Goal: Task Accomplishment & Management: Complete application form

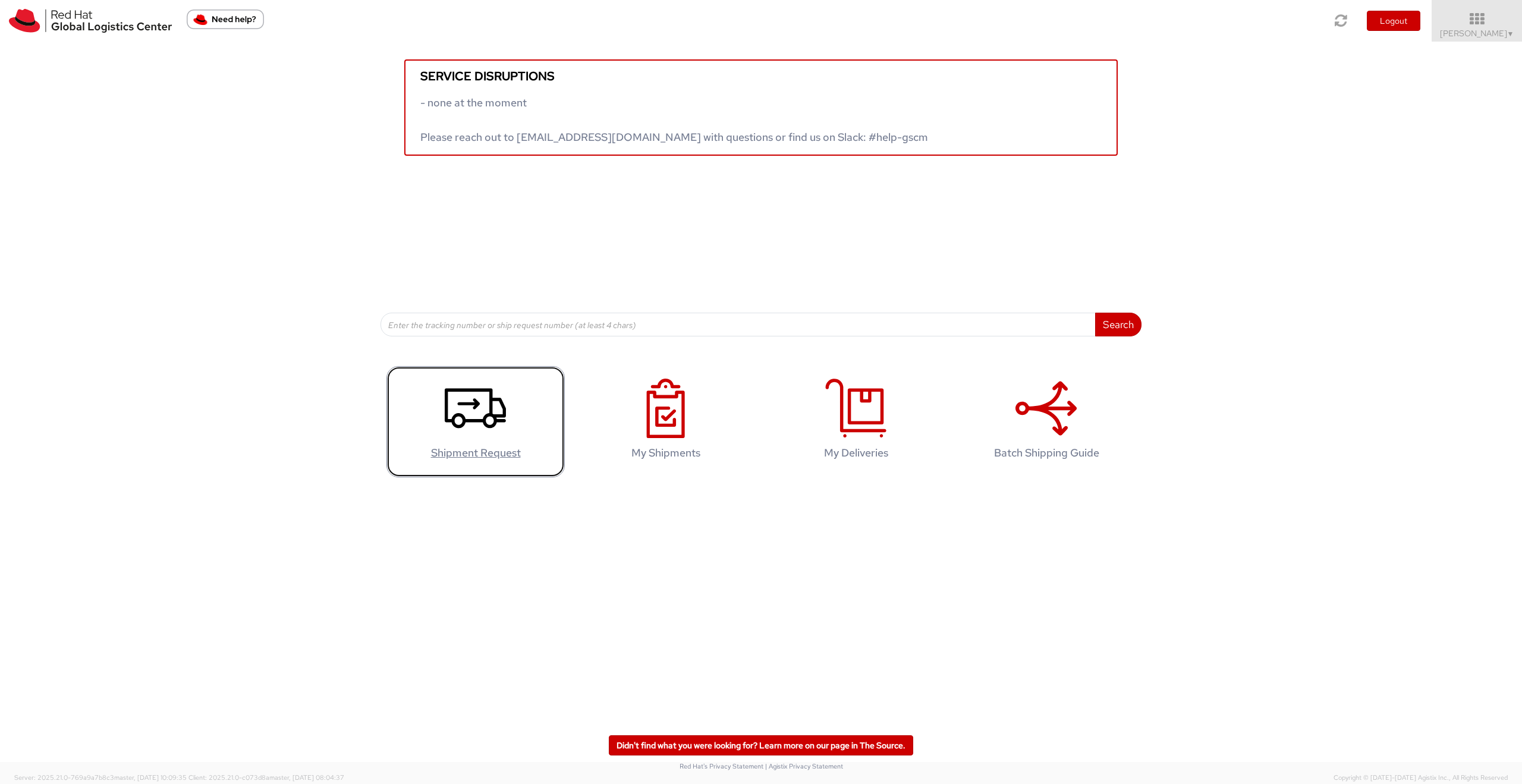
click at [461, 435] on icon at bounding box center [475, 408] width 61 height 59
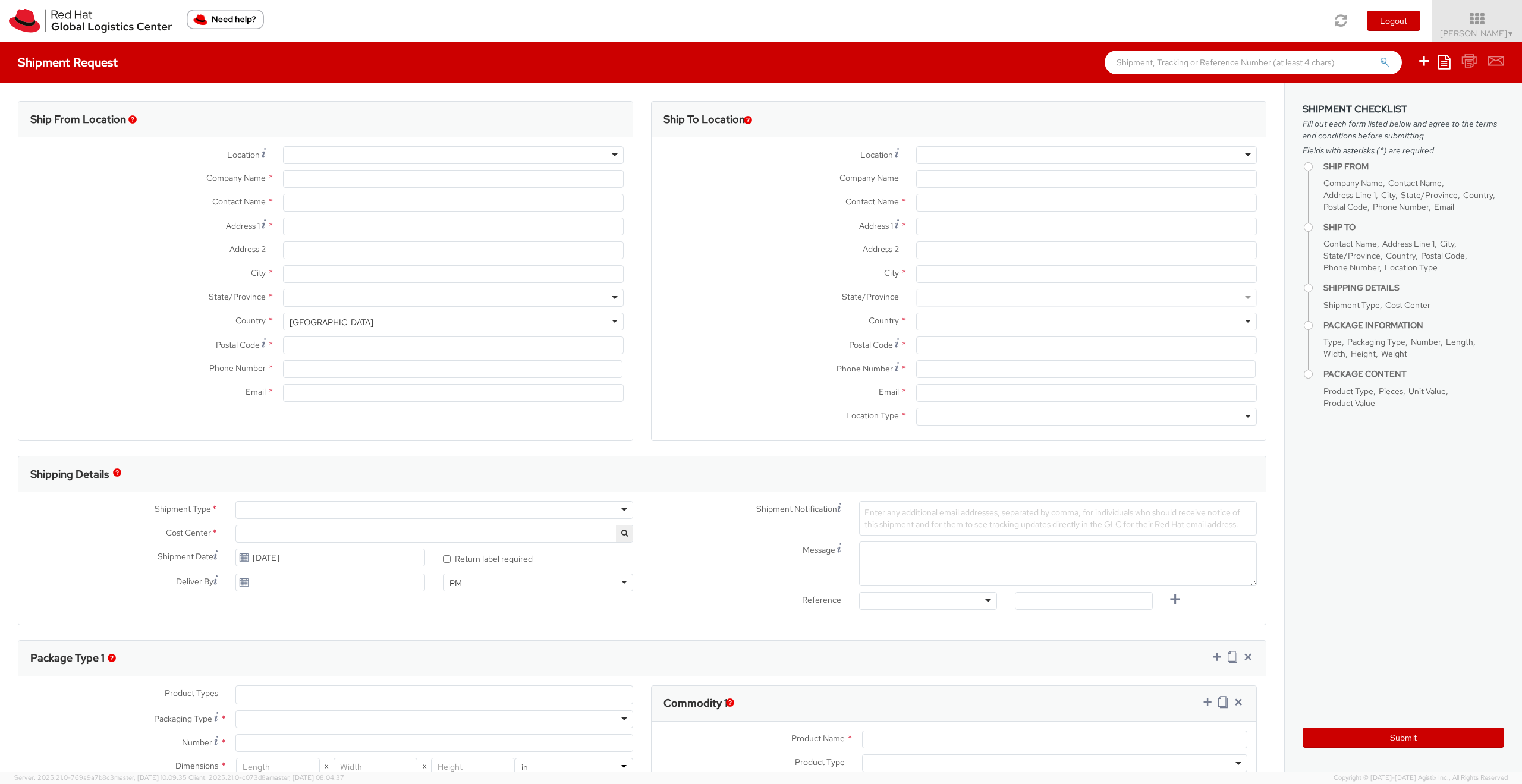
select select "809"
select select
type input "Red Hat Czech s.r.o."
type input "[PERSON_NAME]"
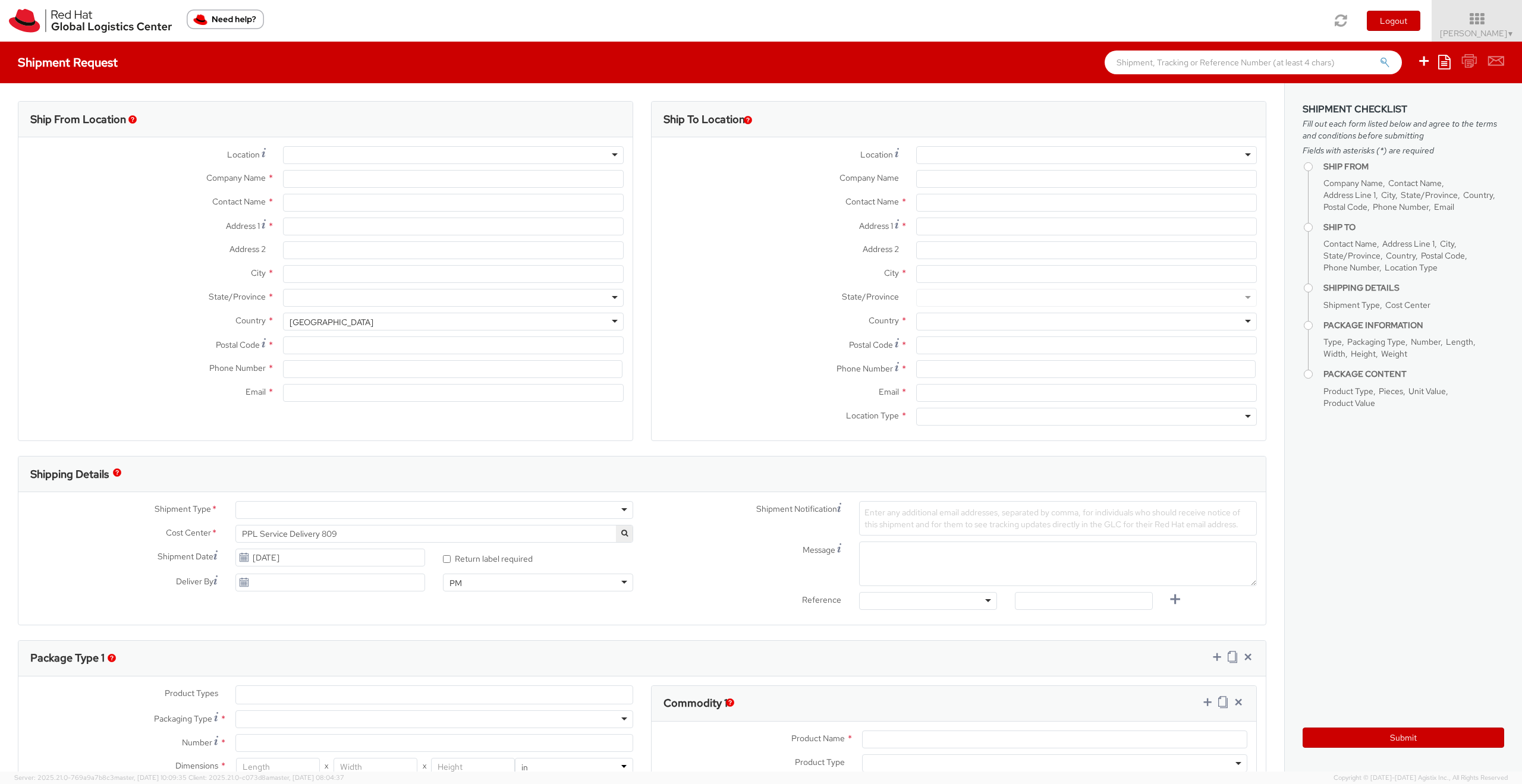
type input "Purkynova 647/111"
type input "[GEOGRAPHIC_DATA]"
type input "621 00"
type input "420732222370"
type input "[EMAIL_ADDRESS][DOMAIN_NAME]"
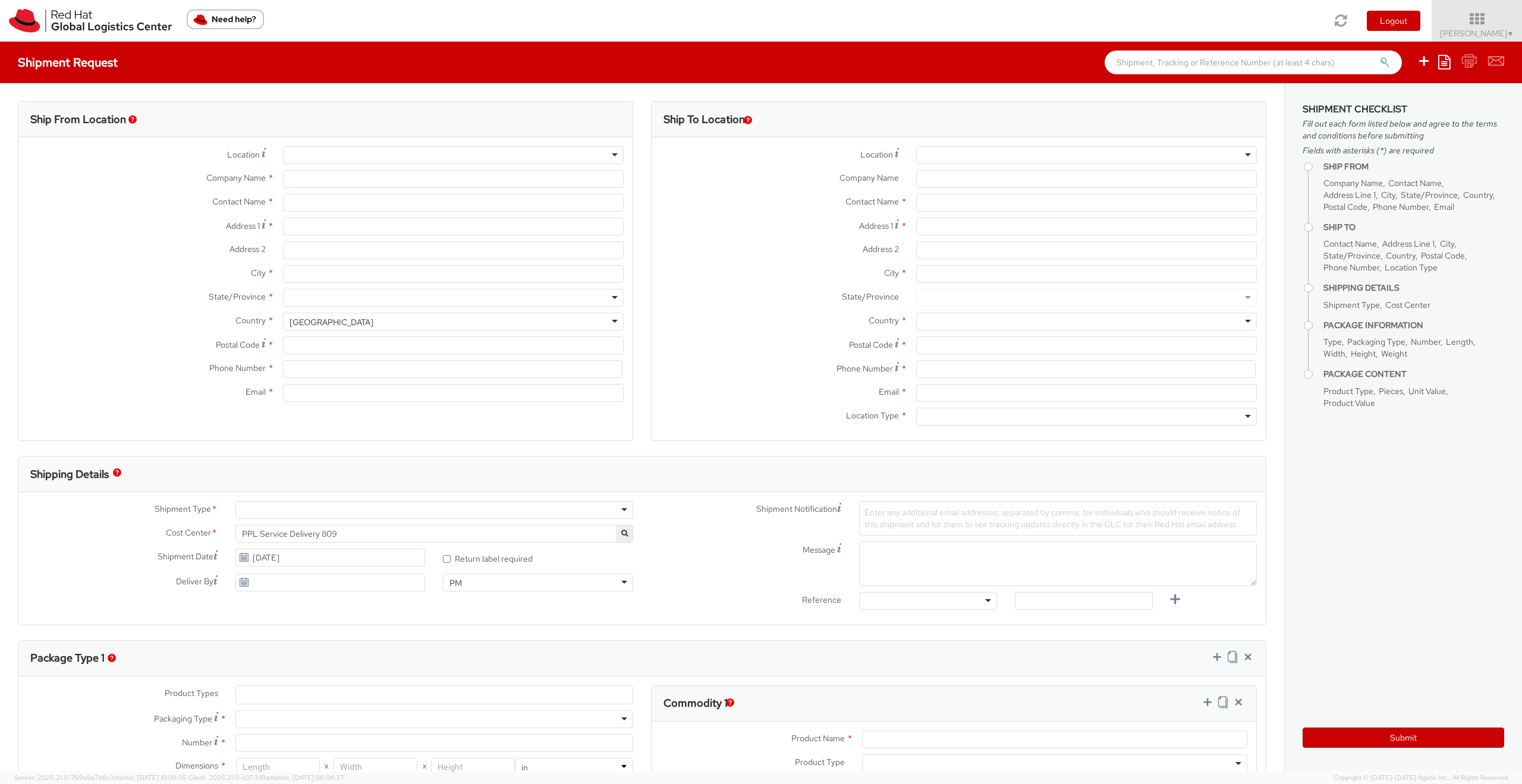
select select "CM"
select select "KGS"
